Goal: Obtain resource: Obtain resource

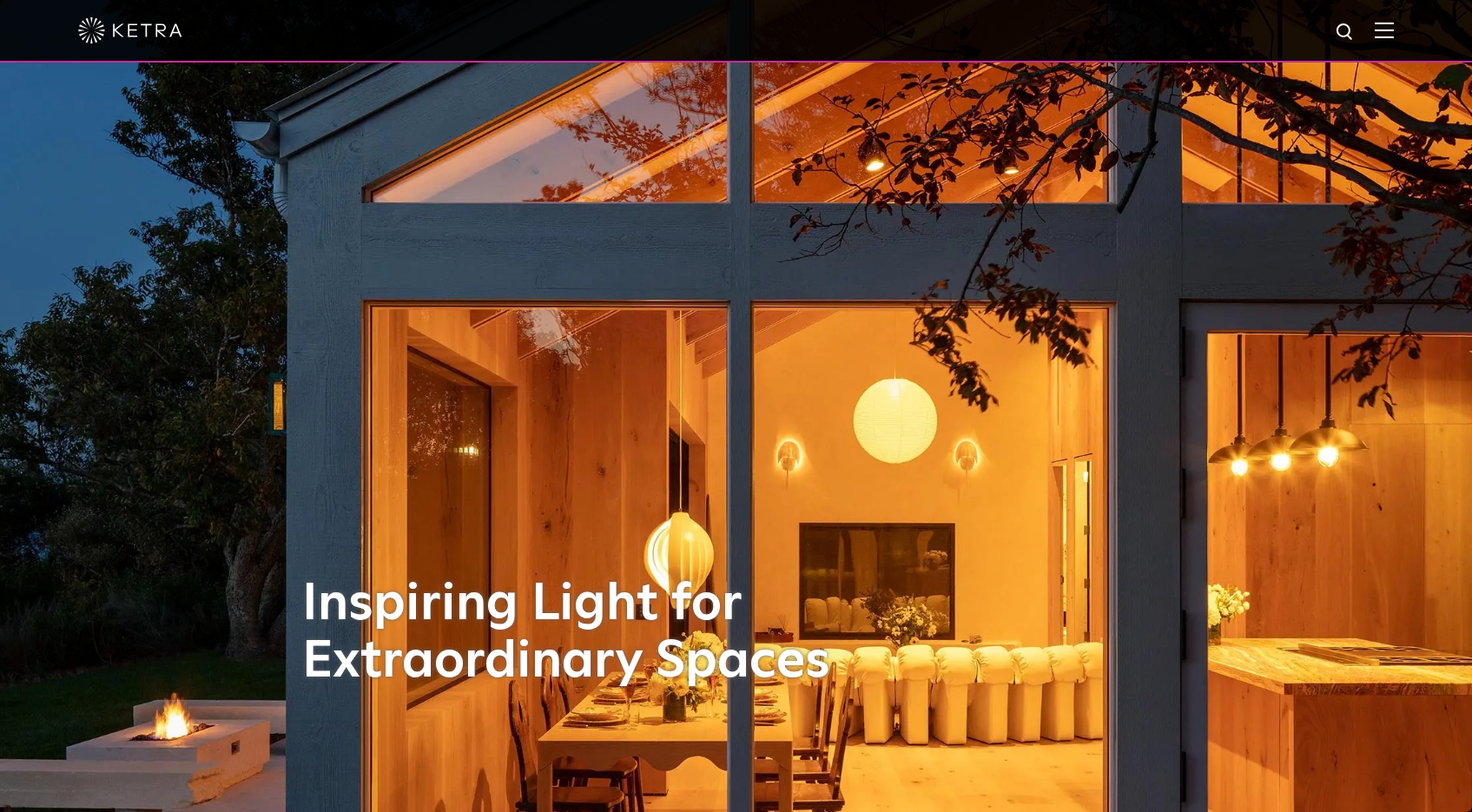
click at [1394, 37] on img at bounding box center [1384, 30] width 19 height 16
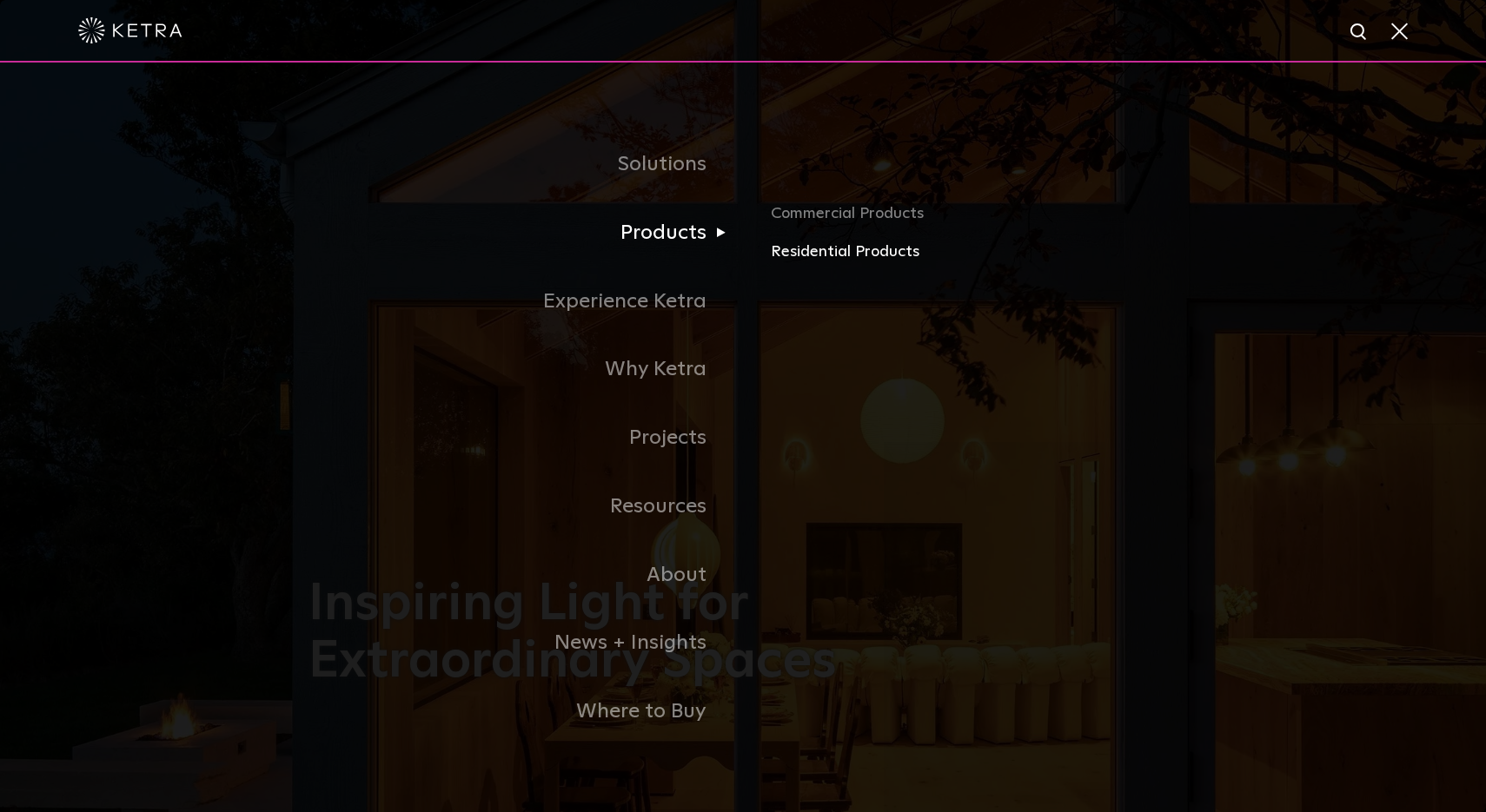
click at [791, 253] on link "Residential Products" at bounding box center [974, 252] width 407 height 25
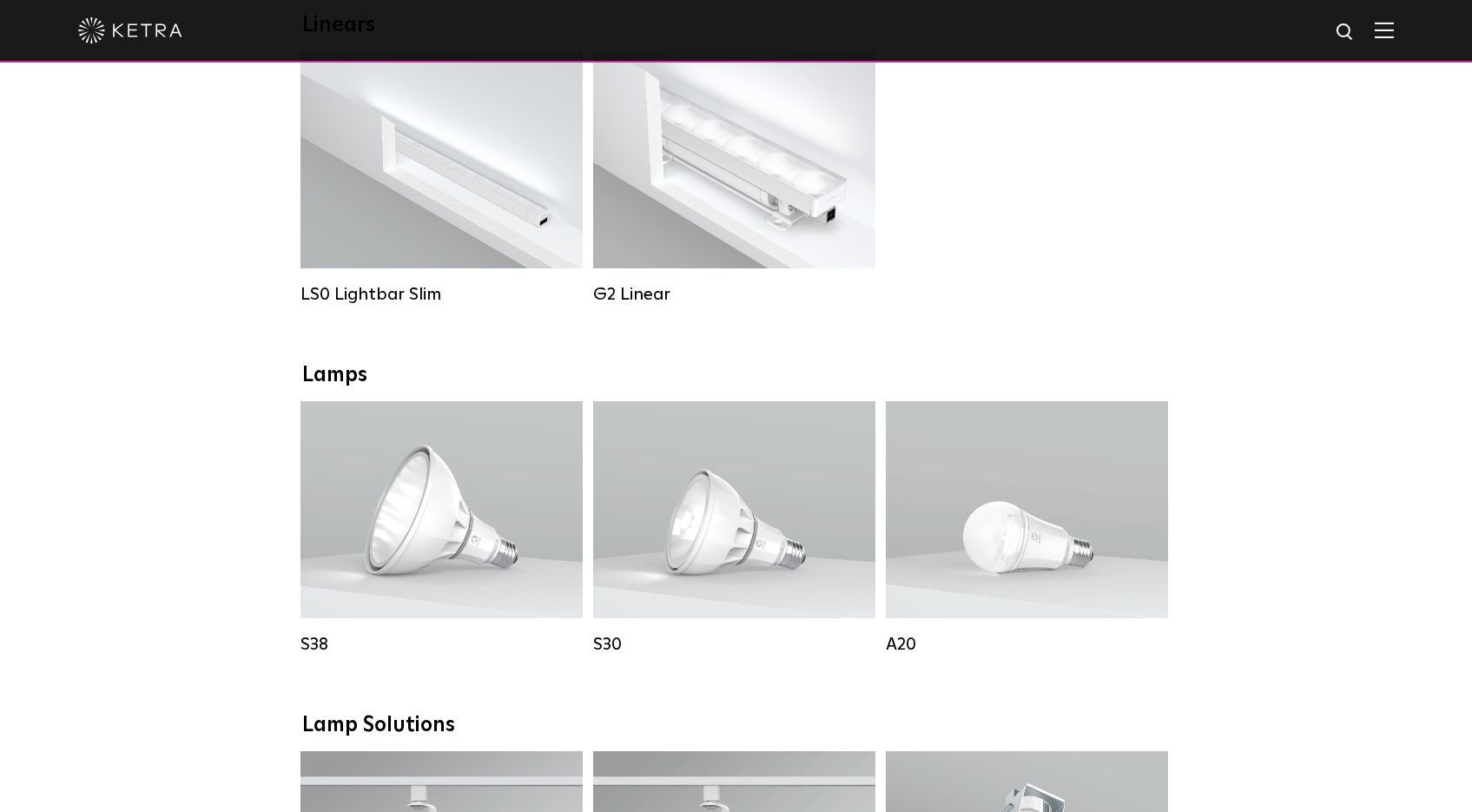
scroll to position [988, 0]
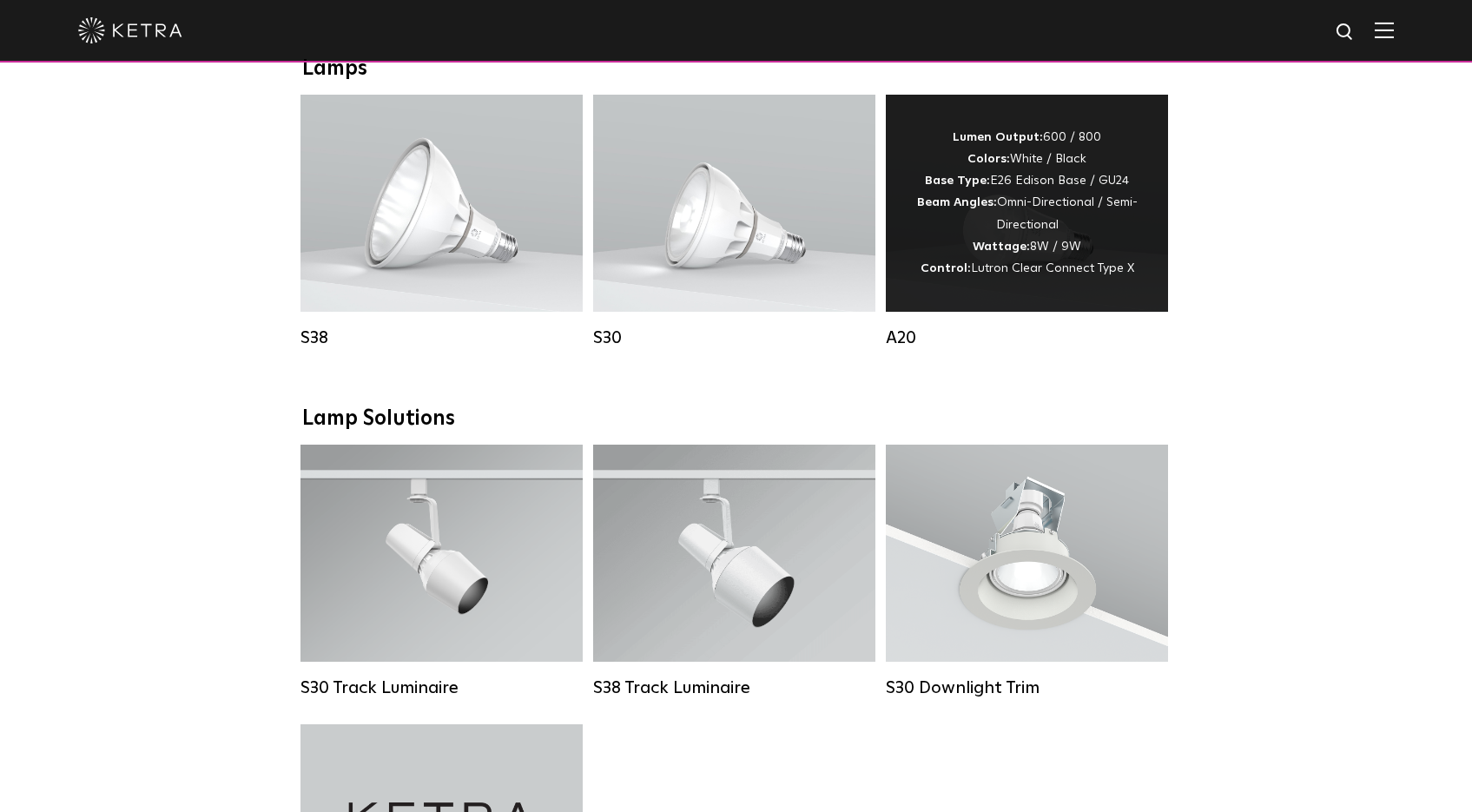
click at [935, 327] on div "A20" at bounding box center [1027, 338] width 282 height 21
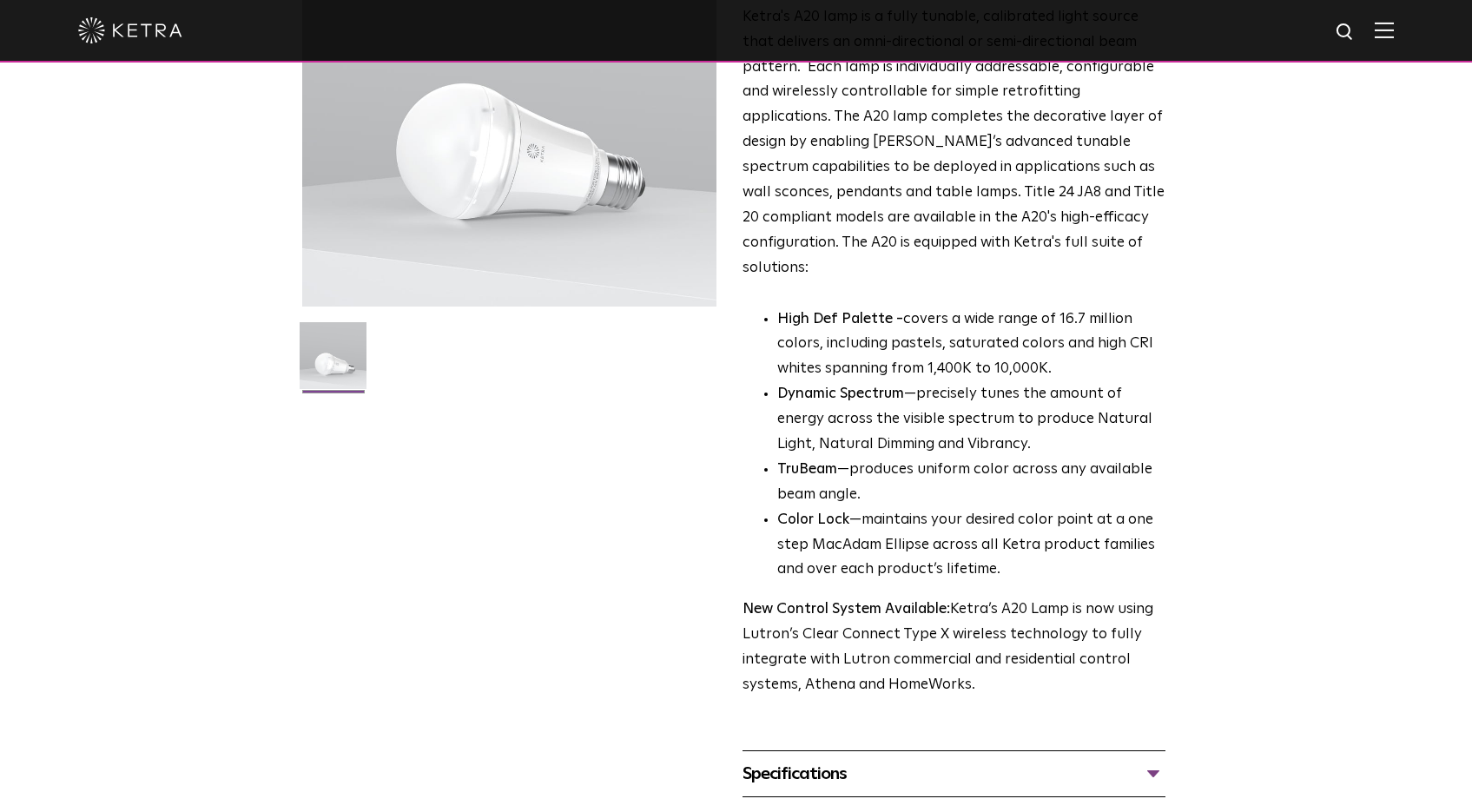
scroll to position [547, 0]
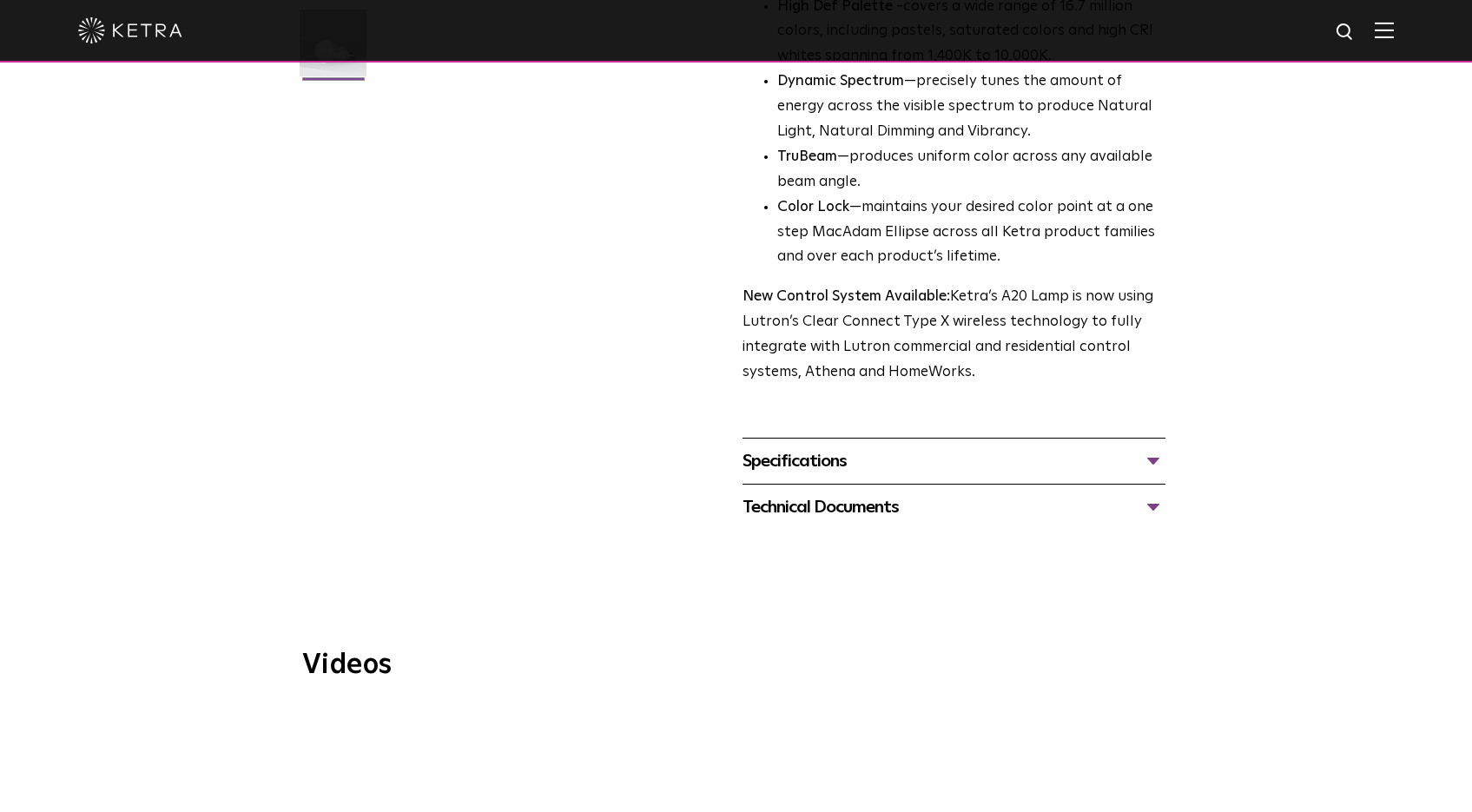
click at [855, 447] on div "Specifications" at bounding box center [954, 460] width 423 height 28
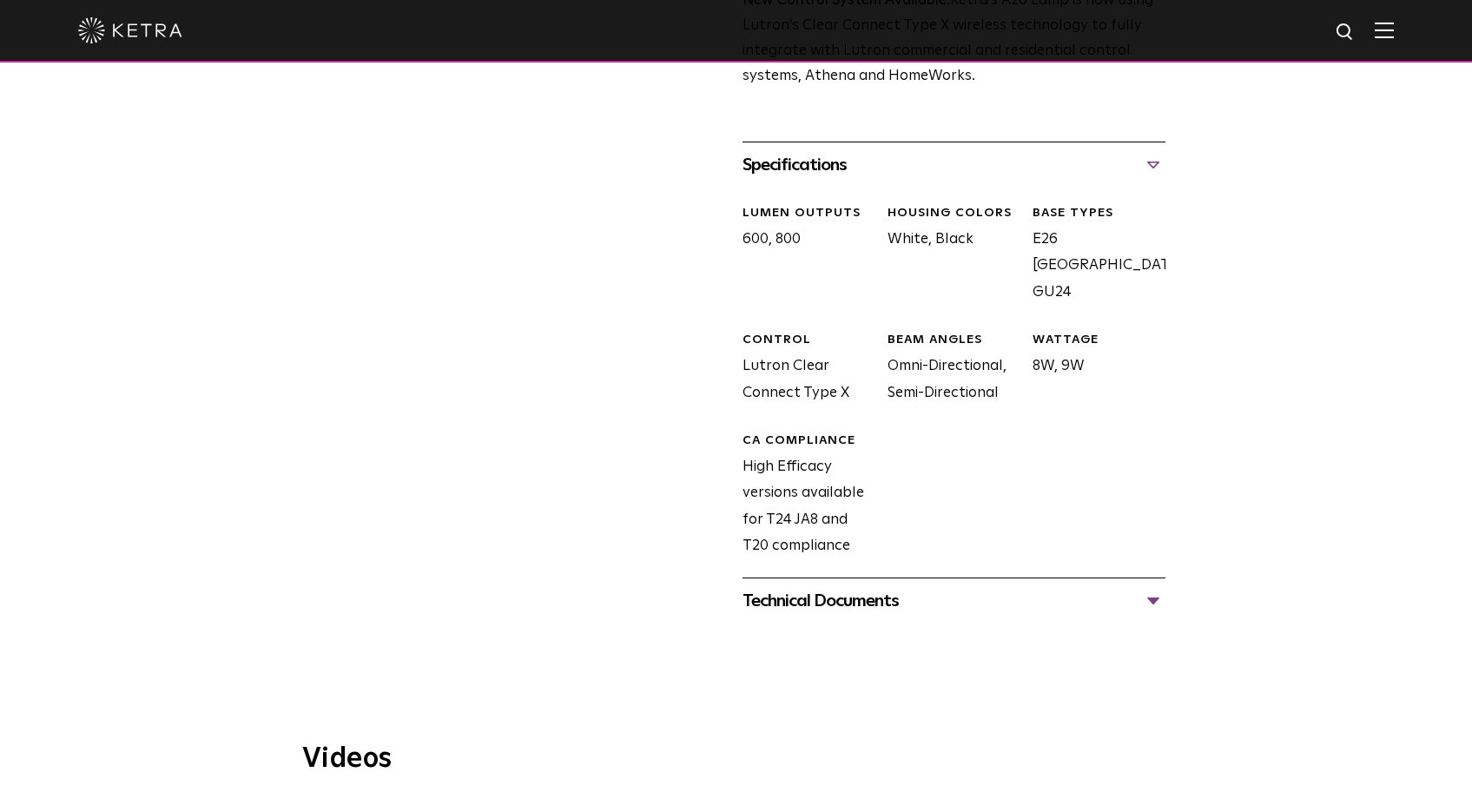
scroll to position [932, 0]
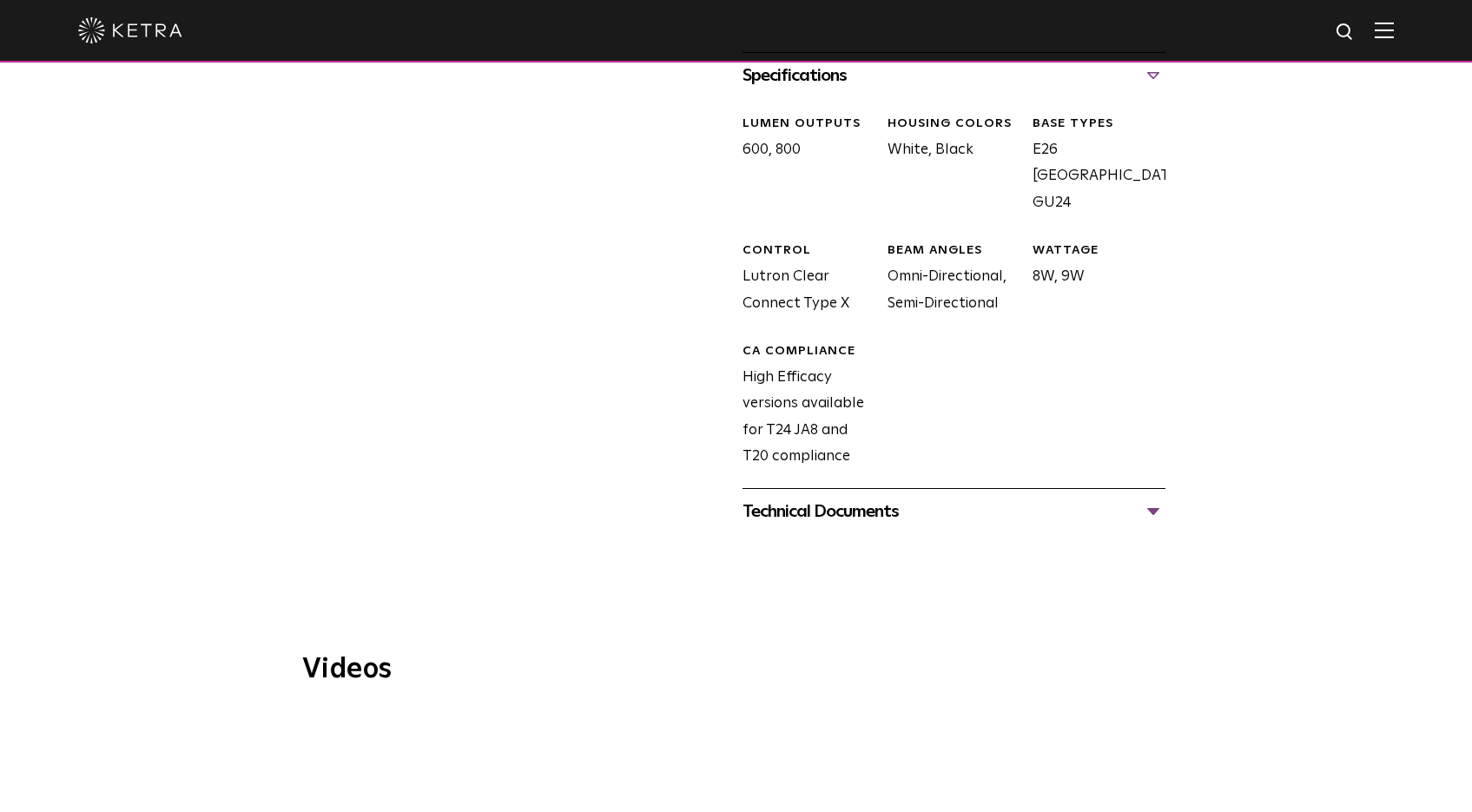
click at [844, 498] on div "Technical Documents" at bounding box center [954, 511] width 423 height 28
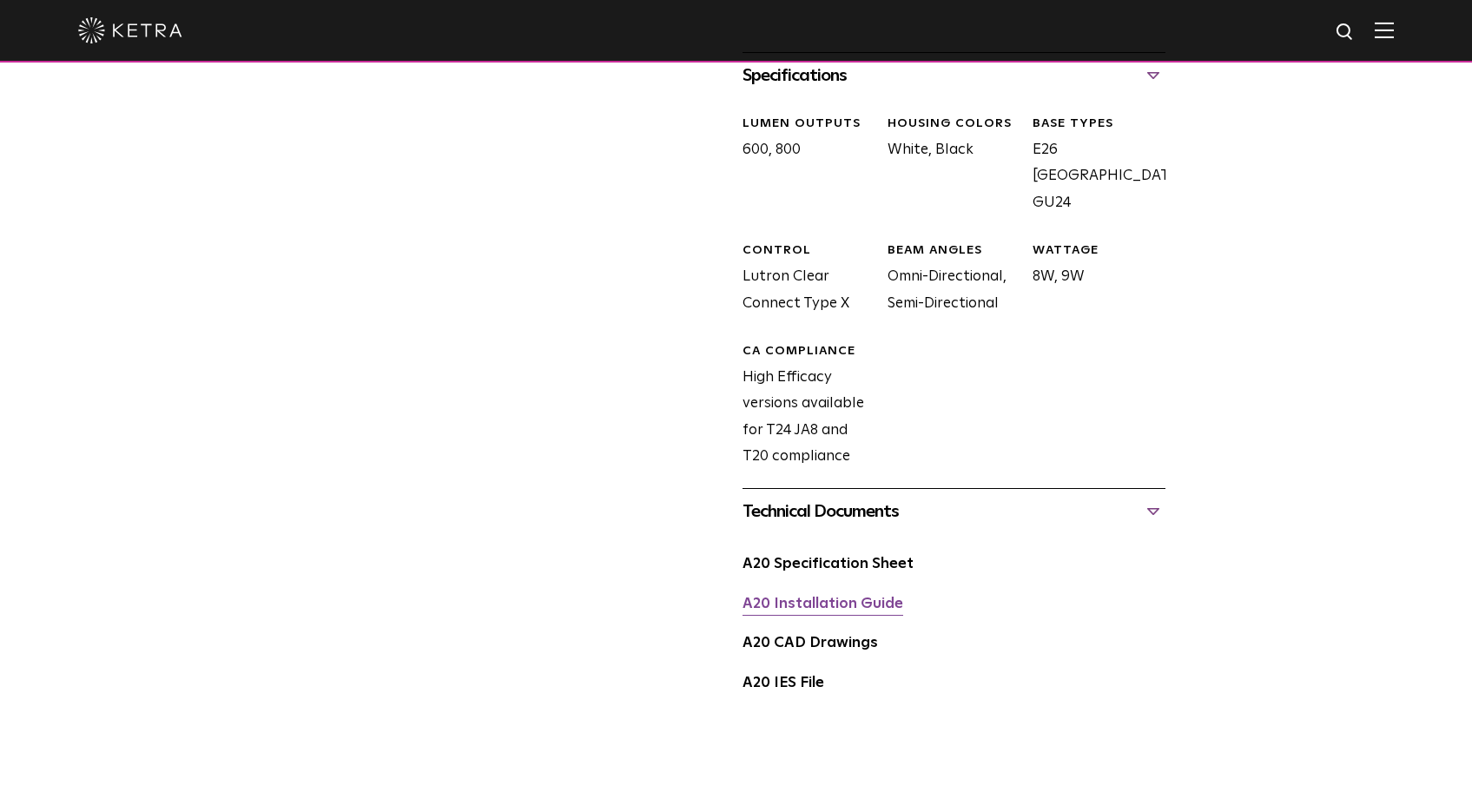
click at [818, 596] on link "A20 Installation Guide" at bounding box center [823, 603] width 161 height 14
click at [863, 557] on link "A20 Specification Sheet" at bounding box center [828, 563] width 171 height 14
click at [1019, 367] on div "LUMEN OUTPUTS 600, 800 HOUSING COLORS White, Black BASE TYPES E26 Edison Base, …" at bounding box center [947, 306] width 436 height 416
